Goal: Task Accomplishment & Management: Use online tool/utility

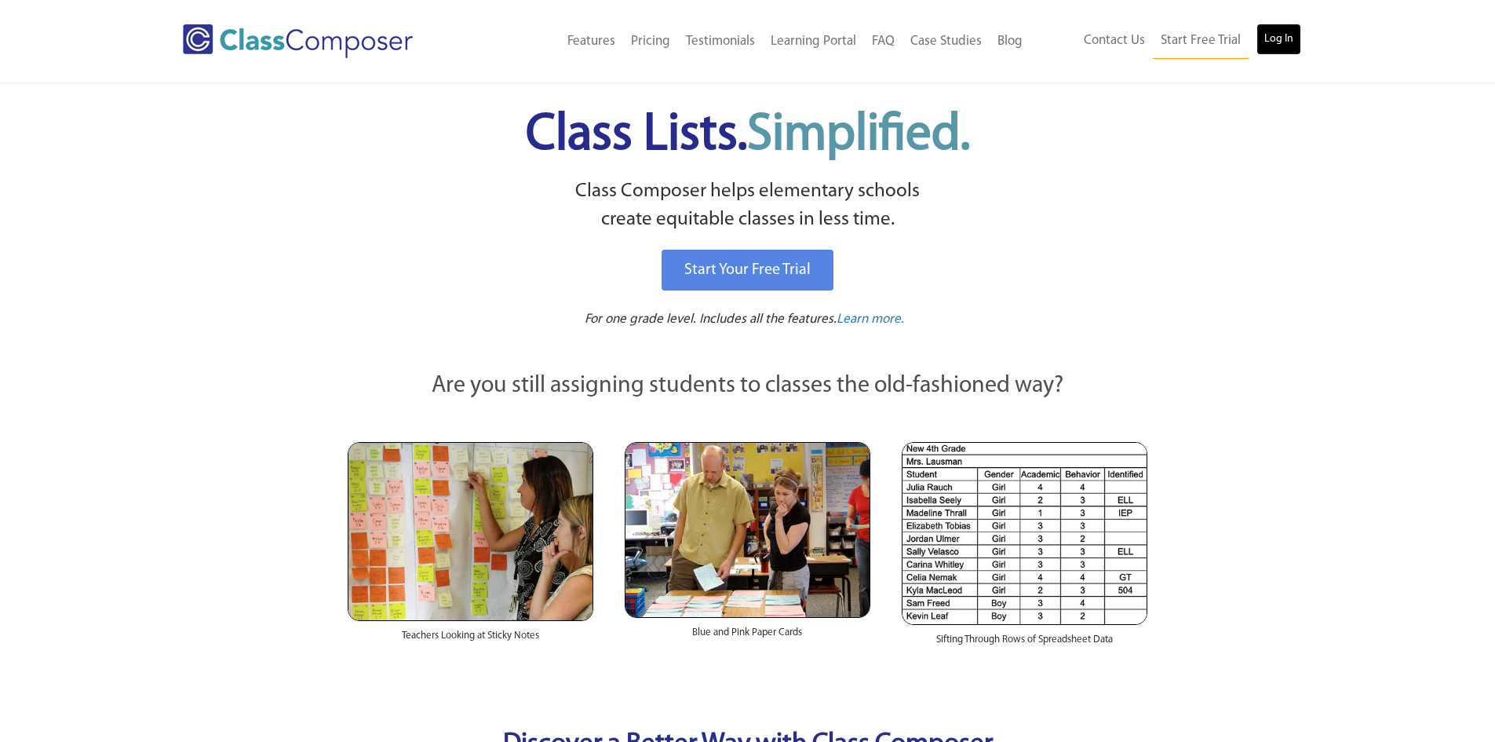
click at [1269, 38] on link "Log In" at bounding box center [1278, 39] width 45 height 31
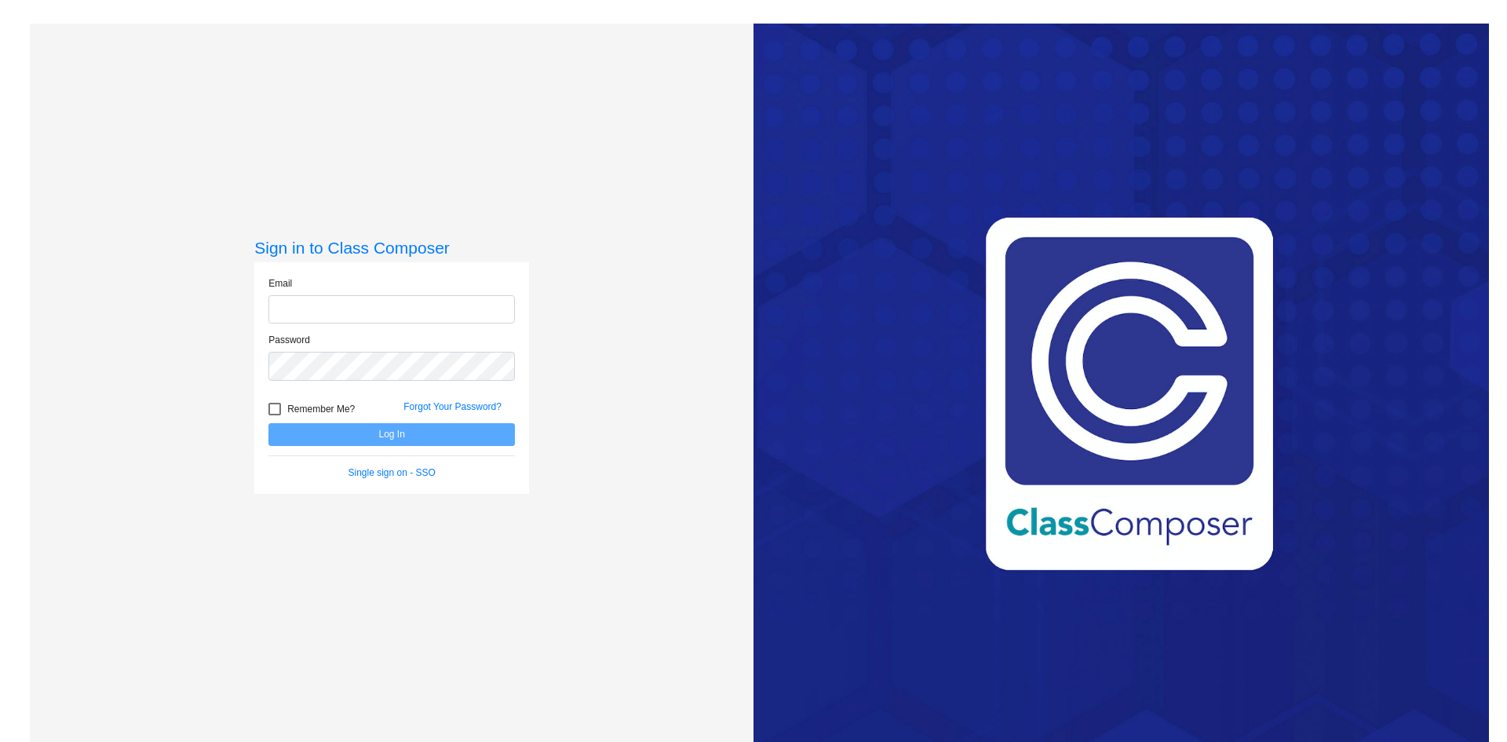
click at [402, 316] on input "email" at bounding box center [391, 309] width 246 height 29
type input "[EMAIL_ADDRESS][DOMAIN_NAME]"
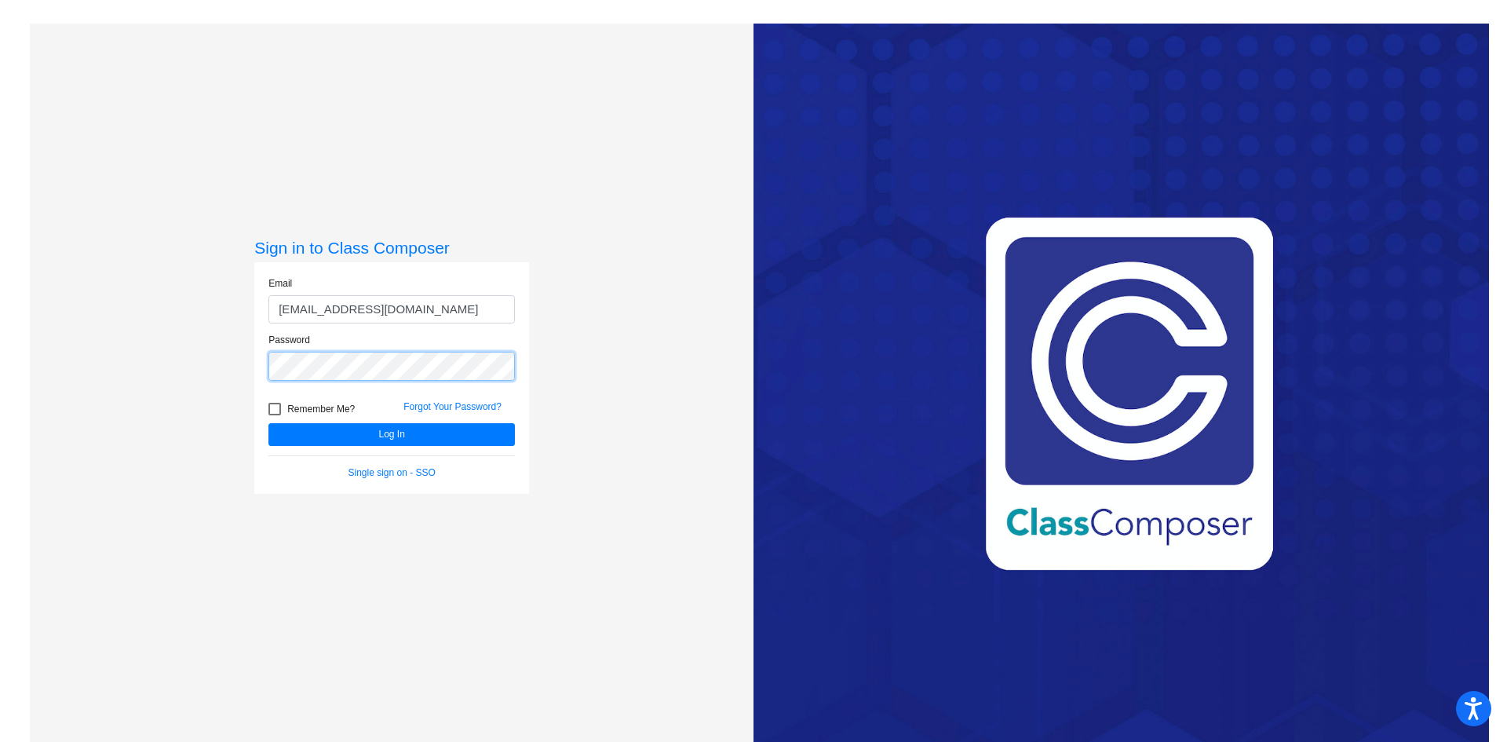
click at [268, 423] on button "Log In" at bounding box center [391, 434] width 246 height 23
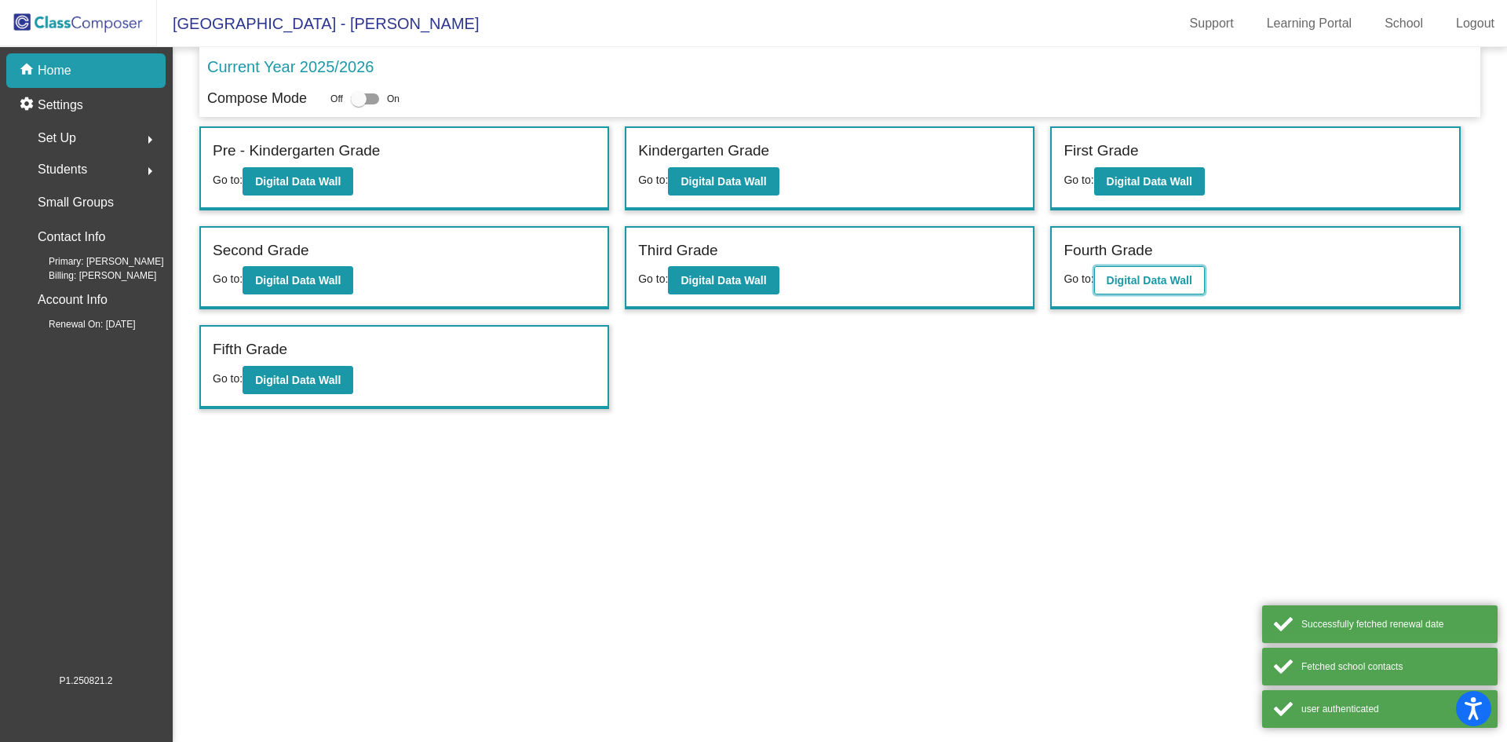
click at [1125, 286] on b "Digital Data Wall" at bounding box center [1150, 280] width 86 height 13
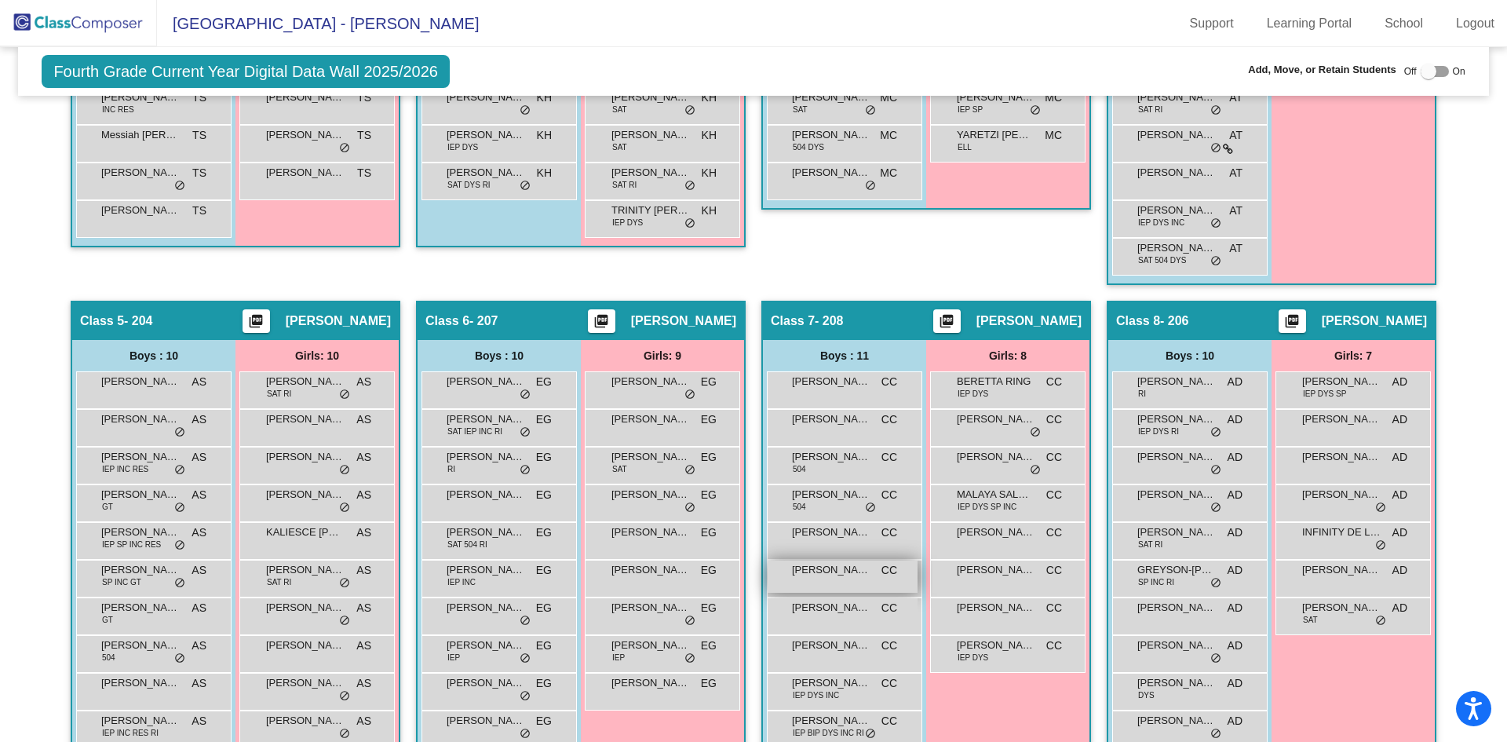
scroll to position [775, 0]
